Goal: Complete application form

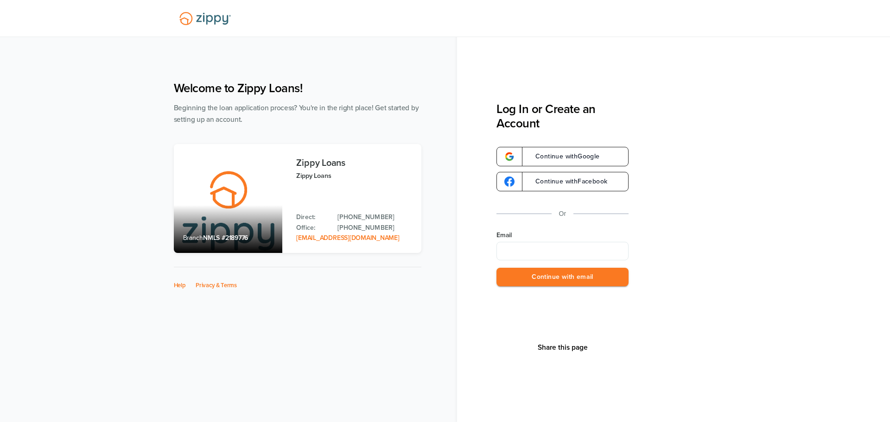
click at [593, 254] on input "Email" at bounding box center [563, 251] width 132 height 19
type input "**********"
click at [559, 275] on button "Continue with email" at bounding box center [563, 277] width 132 height 19
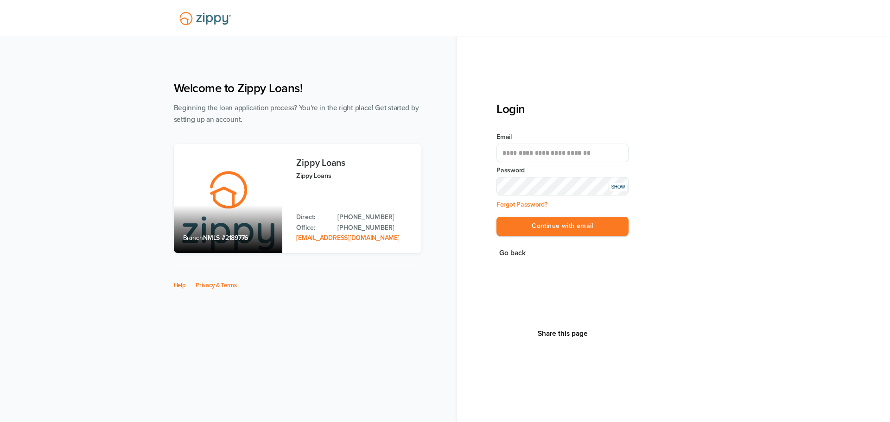
click at [497, 217] on button "Continue with email" at bounding box center [563, 226] width 132 height 19
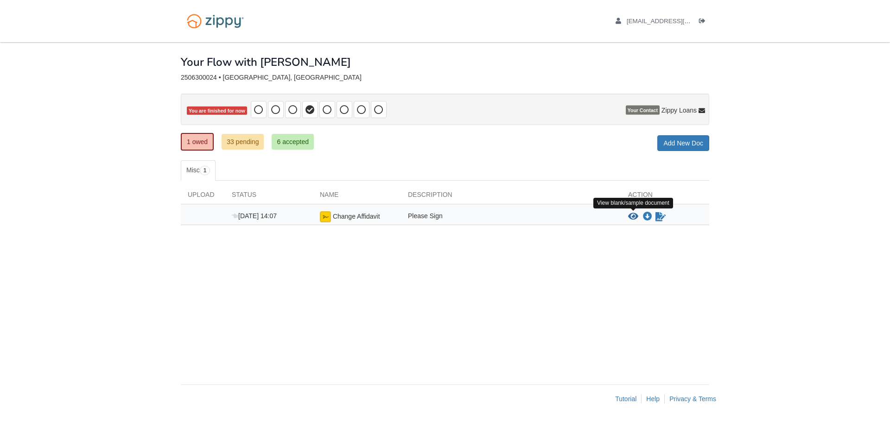
click at [634, 216] on icon "View Change Affidavit" at bounding box center [633, 216] width 10 height 9
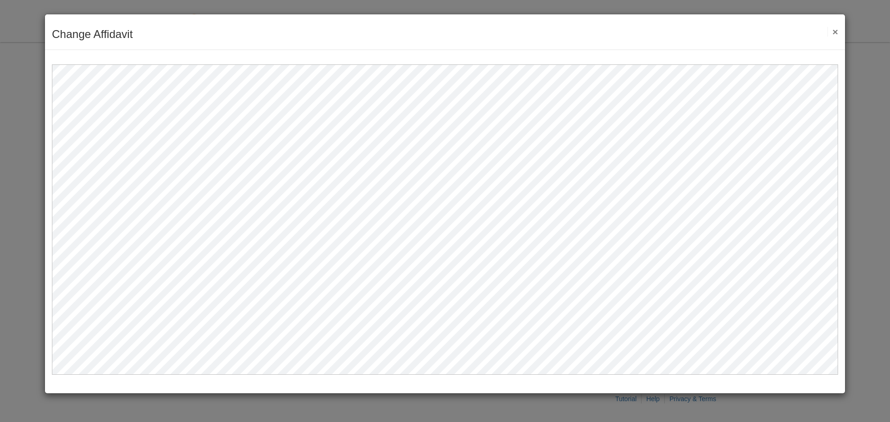
click at [836, 33] on button "×" at bounding box center [833, 32] width 11 height 10
